Goal: Transaction & Acquisition: Purchase product/service

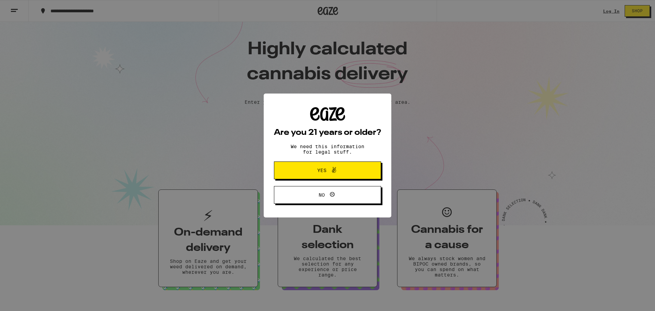
click at [320, 169] on span "Yes" at bounding box center [321, 170] width 9 height 5
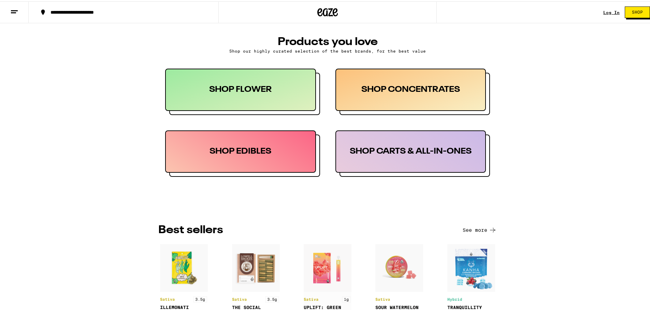
scroll to position [294, 0]
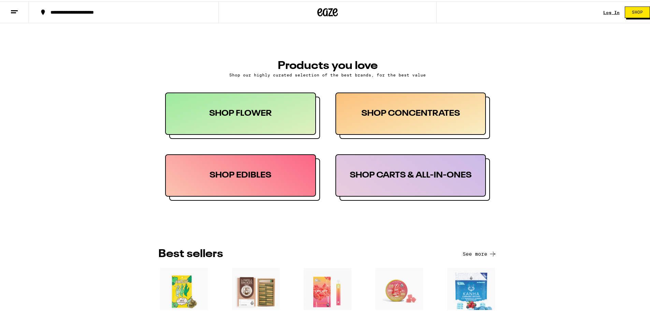
click at [414, 106] on div "SHOP CONCENTRATES" at bounding box center [410, 112] width 151 height 42
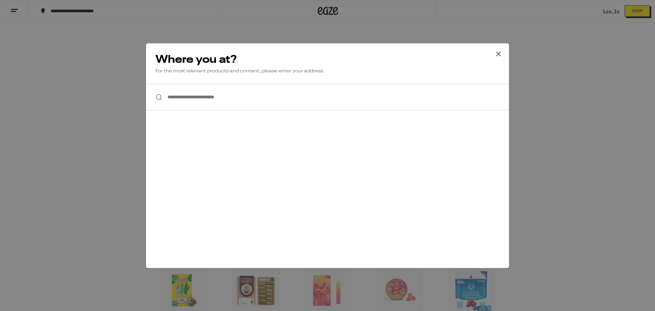
click at [266, 95] on input "**********" at bounding box center [327, 97] width 363 height 26
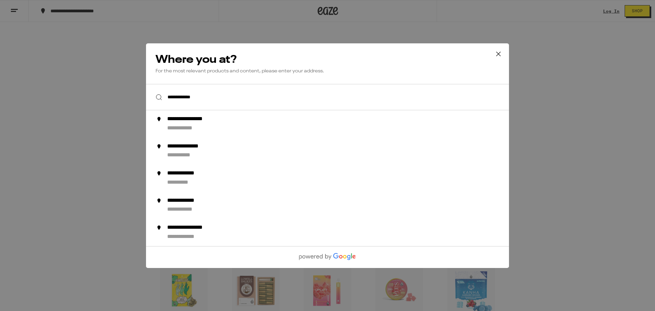
type input "**********"
click at [497, 52] on icon at bounding box center [498, 54] width 10 height 10
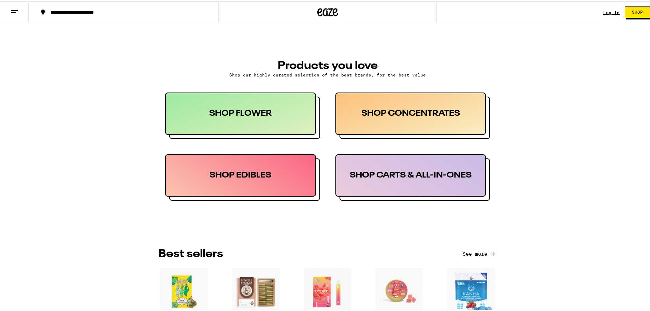
click at [20, 10] on button at bounding box center [14, 10] width 29 height 21
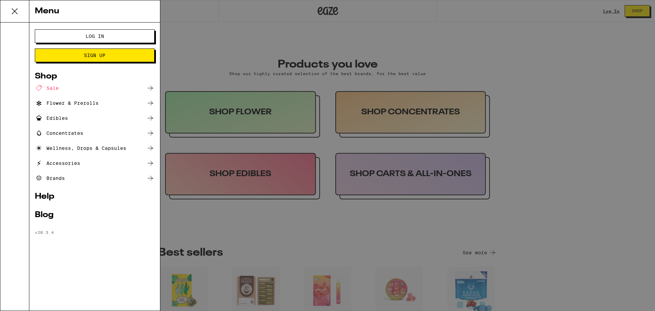
click at [280, 39] on div "Menu Log In Sign Up Shop Sale Flower & Prerolls Edibles Concentrates Wellness, …" at bounding box center [327, 155] width 655 height 311
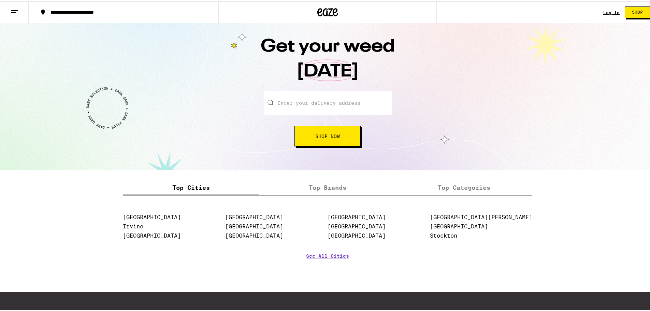
scroll to position [735, 0]
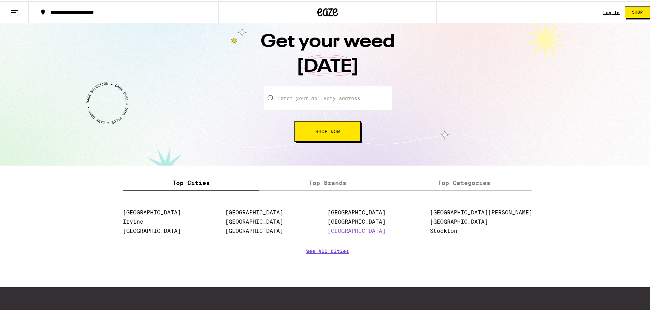
click at [385, 233] on link "[GEOGRAPHIC_DATA]" at bounding box center [356, 229] width 58 height 6
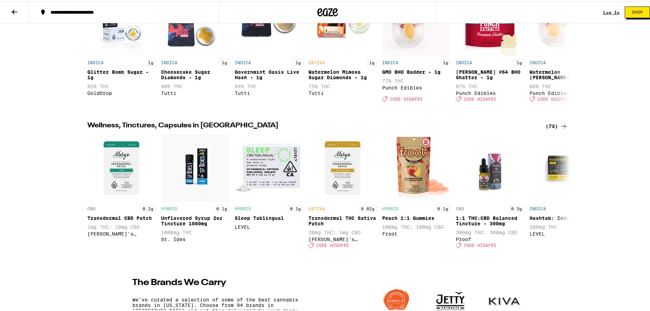
scroll to position [668, 0]
click at [553, 129] on div "(73)" at bounding box center [556, 124] width 22 height 8
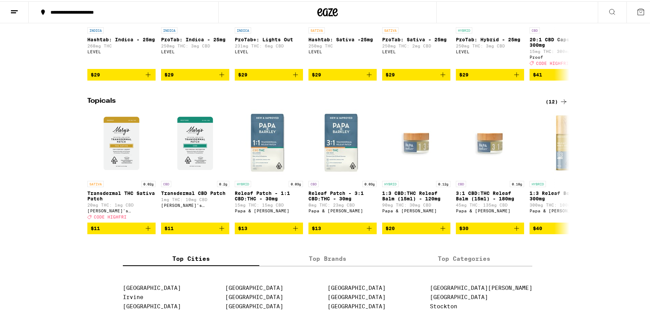
scroll to position [464, 0]
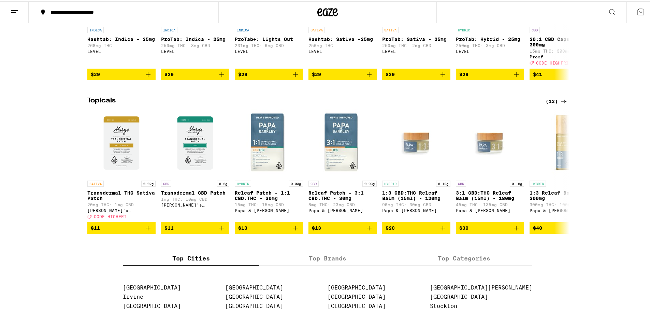
click at [549, 104] on div "(12)" at bounding box center [556, 100] width 22 height 8
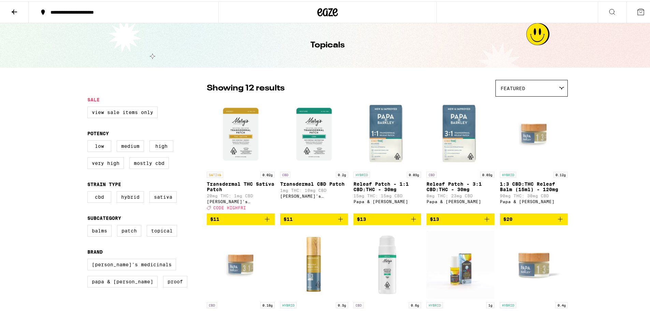
click at [458, 124] on img "Open page for Releaf Patch - 3:1 CBD:THC - 30mg from Papa & Barkley" at bounding box center [460, 133] width 68 height 68
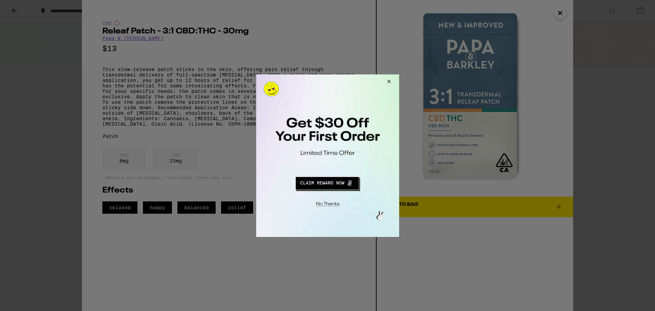
click at [390, 80] on button "Close Modal" at bounding box center [387, 82] width 18 height 16
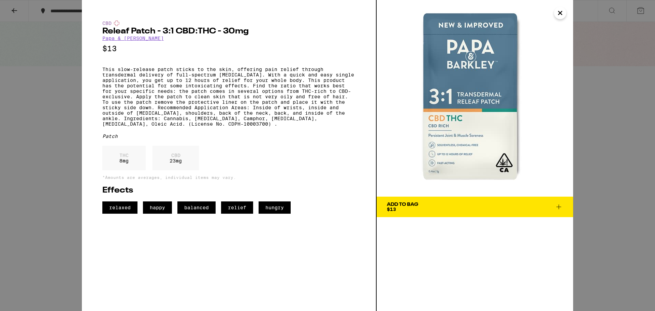
click at [559, 12] on icon "Close" at bounding box center [560, 13] width 8 height 10
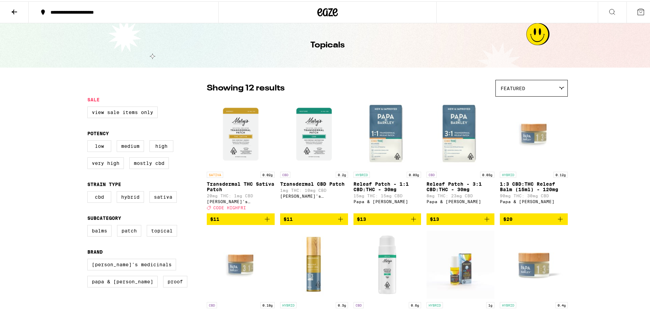
click at [383, 163] on img "Open page for Releaf Patch - 1:1 CBD:THC - 30mg from Papa & Barkley" at bounding box center [387, 133] width 68 height 68
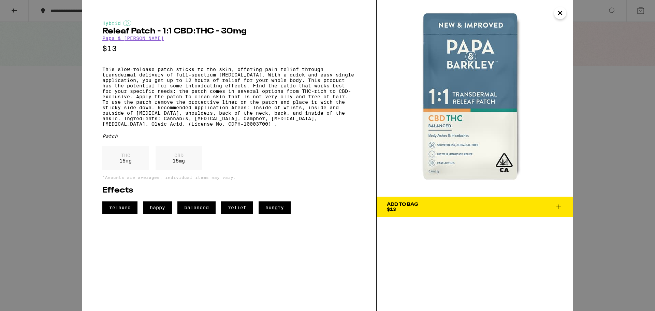
click at [558, 9] on icon "Close" at bounding box center [560, 13] width 8 height 10
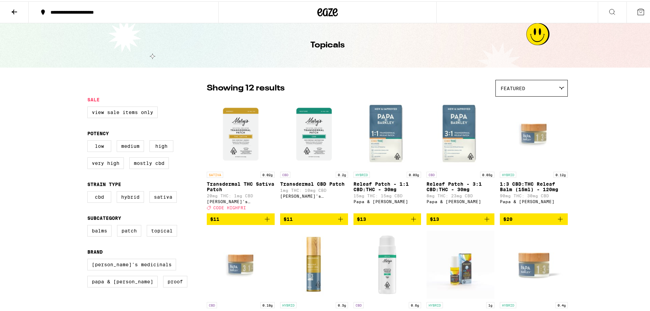
click at [456, 167] on link "CBD 0.03g Releaf Patch - 3:1 CBD:THC - 30mg 8mg THC: 23mg CBD Papa & [PERSON_NA…" at bounding box center [460, 155] width 68 height 113
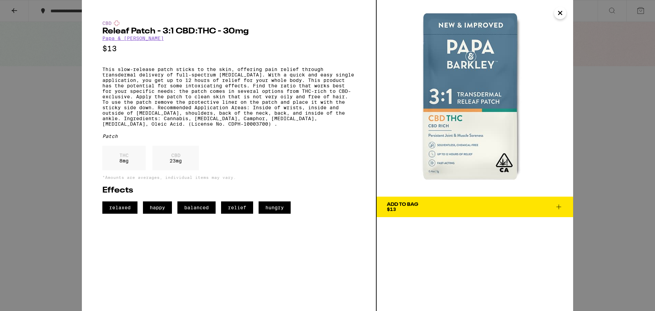
click at [561, 10] on icon "Close" at bounding box center [560, 13] width 8 height 10
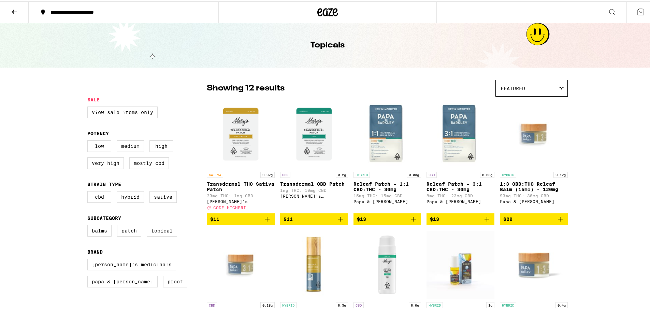
click at [315, 151] on img "Open page for Transdermal CBD Patch from Mary's Medicinals" at bounding box center [314, 133] width 68 height 68
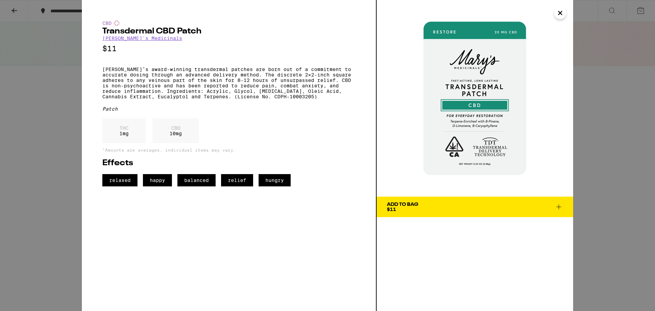
click at [558, 14] on icon "Close" at bounding box center [560, 13] width 8 height 10
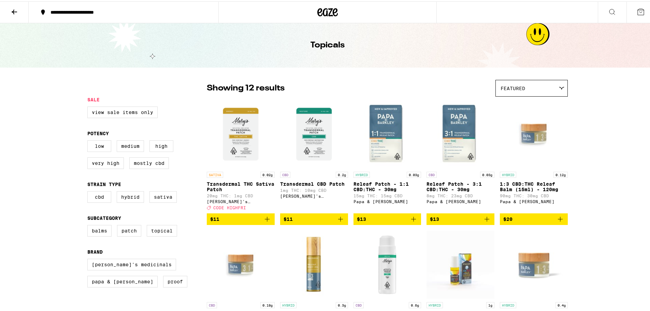
click at [237, 188] on p "Transdermal THC Sativa Patch" at bounding box center [241, 185] width 68 height 11
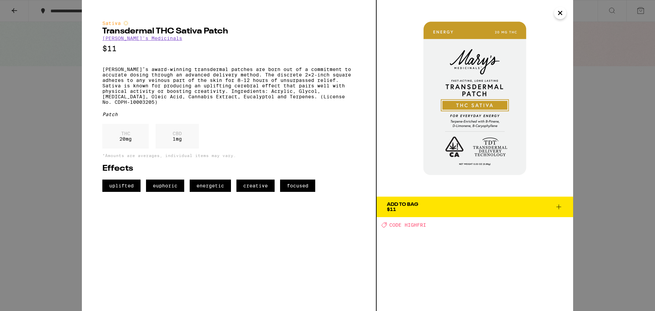
click at [557, 14] on icon "Close" at bounding box center [560, 13] width 8 height 10
click at [563, 12] on icon "Close" at bounding box center [560, 13] width 8 height 10
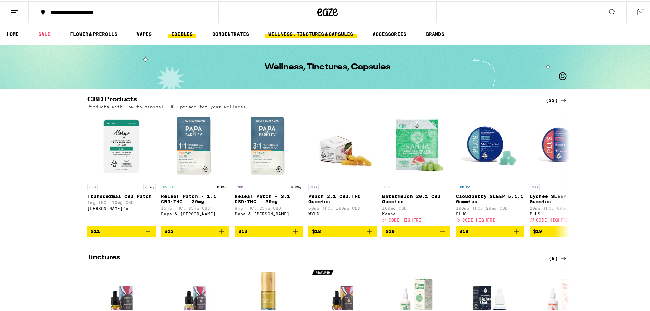
click at [179, 31] on link "EDIBLES" at bounding box center [182, 33] width 28 height 8
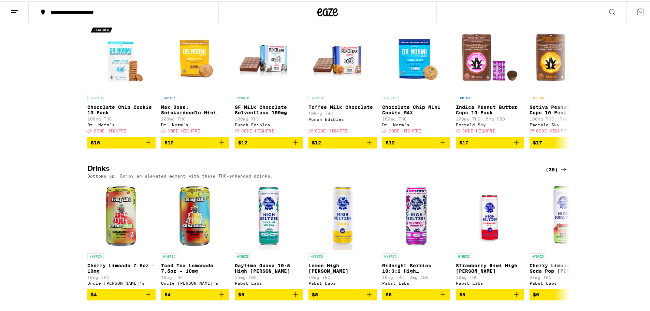
scroll to position [247, 0]
